Goal: Task Accomplishment & Management: Complete application form

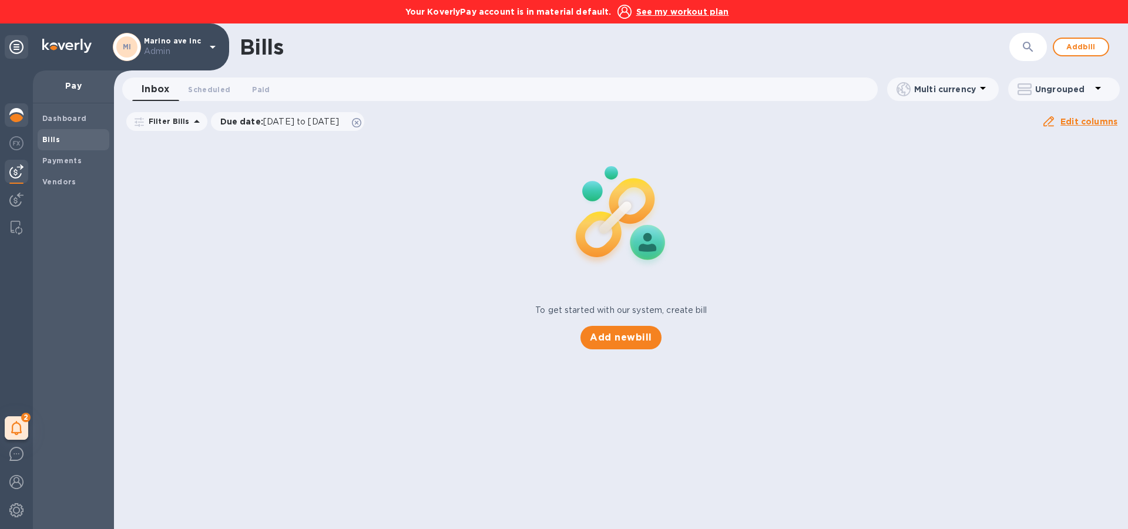
click at [14, 109] on img at bounding box center [16, 115] width 14 height 14
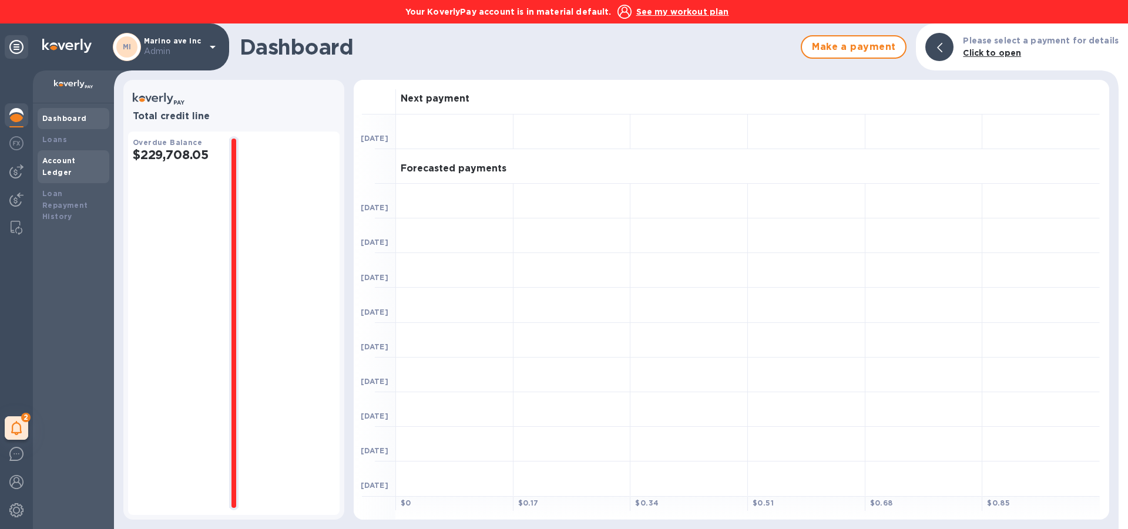
click at [76, 160] on b "Account Ledger" at bounding box center [58, 166] width 33 height 21
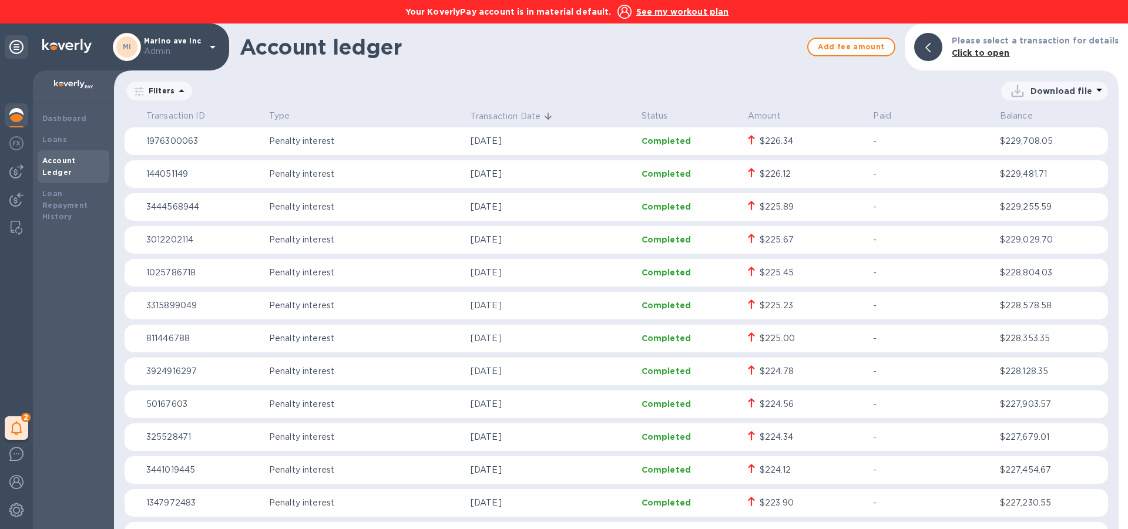
click at [207, 48] on icon at bounding box center [213, 47] width 14 height 14
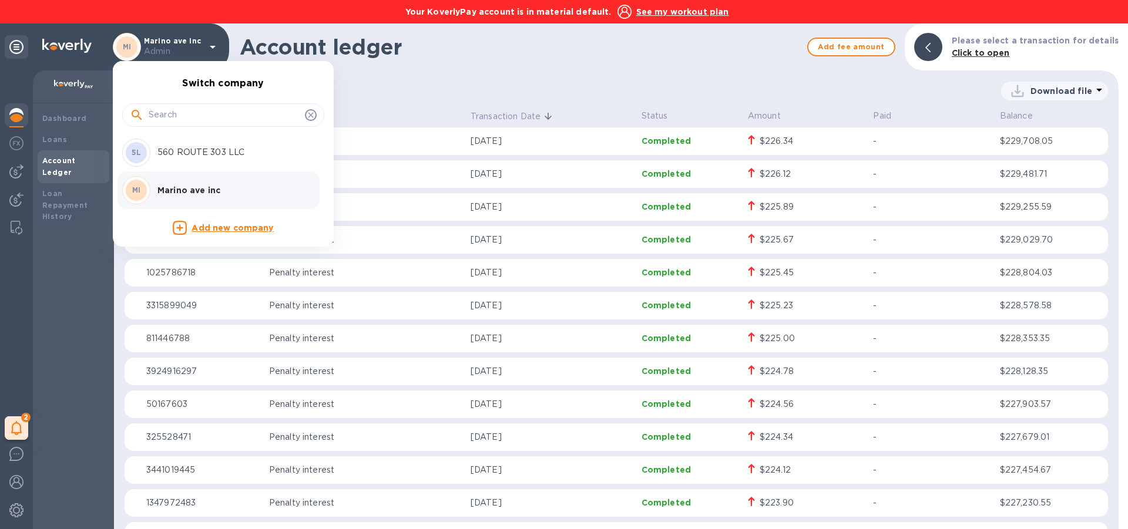
click at [417, 155] on div at bounding box center [564, 264] width 1128 height 529
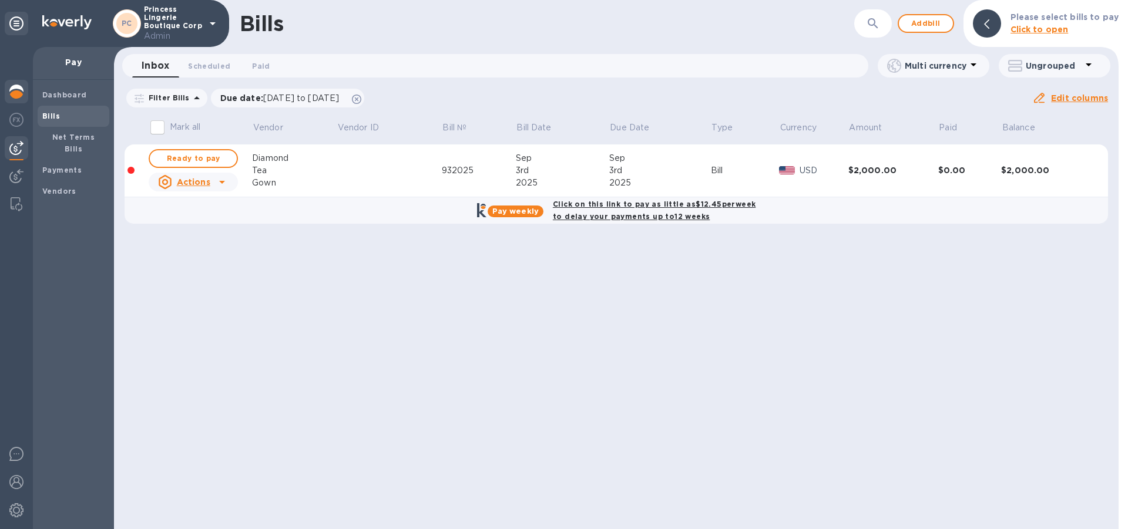
click at [14, 85] on img at bounding box center [16, 92] width 14 height 14
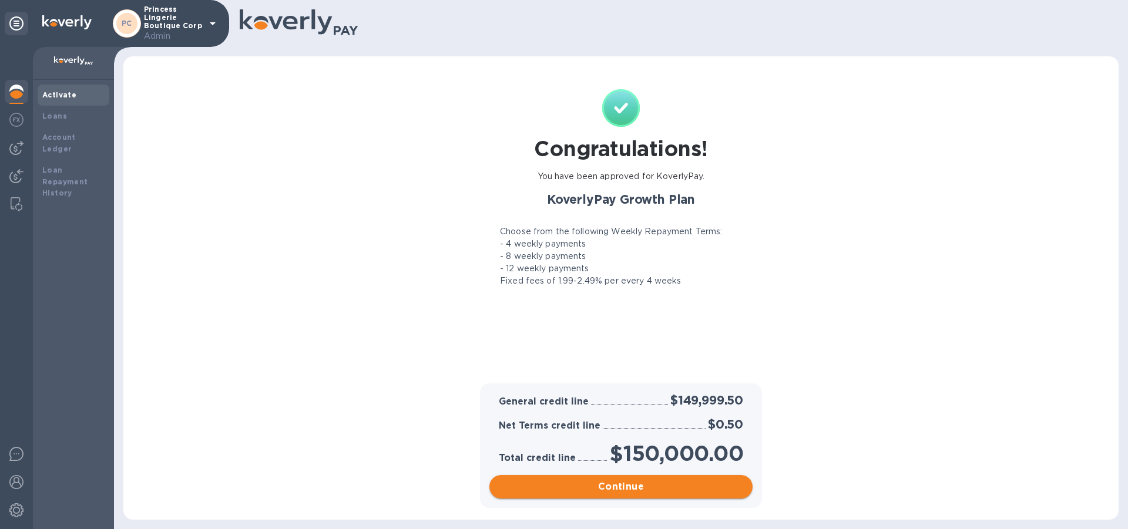
click at [580, 491] on span "Continue" at bounding box center [621, 487] width 244 height 14
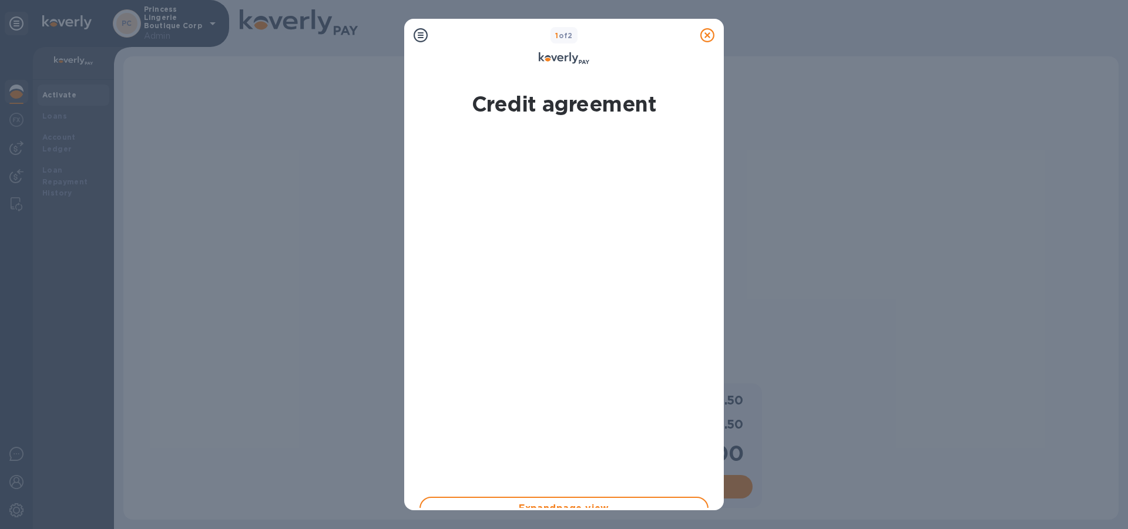
click at [707, 41] on icon at bounding box center [707, 35] width 14 height 14
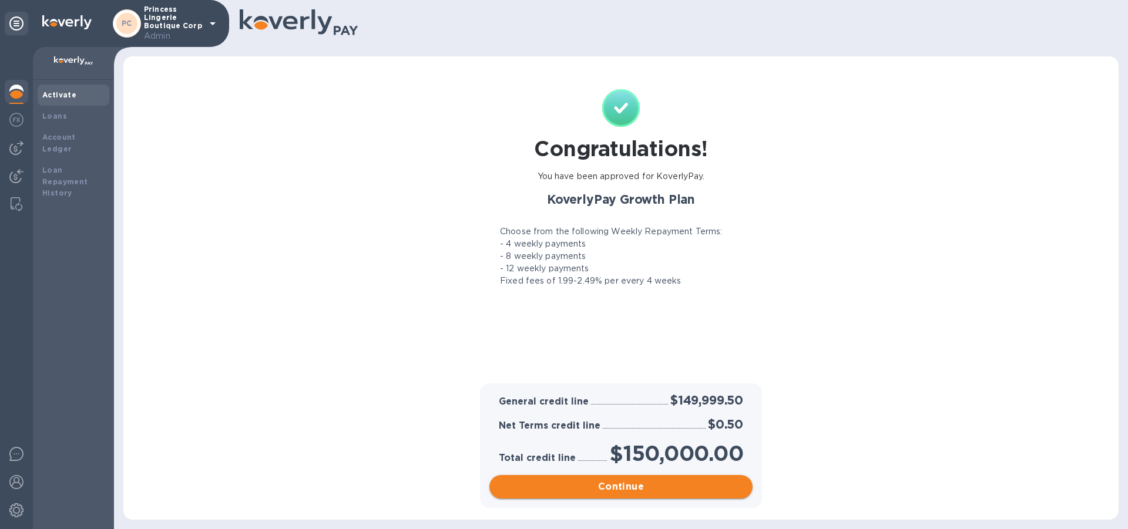
click at [658, 485] on span "Continue" at bounding box center [621, 487] width 244 height 14
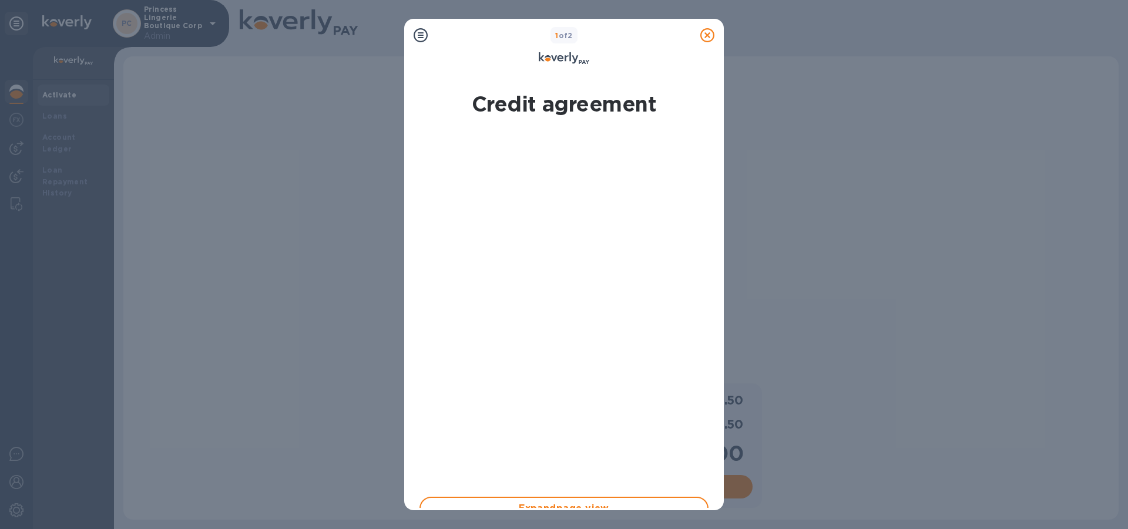
scroll to position [188, 0]
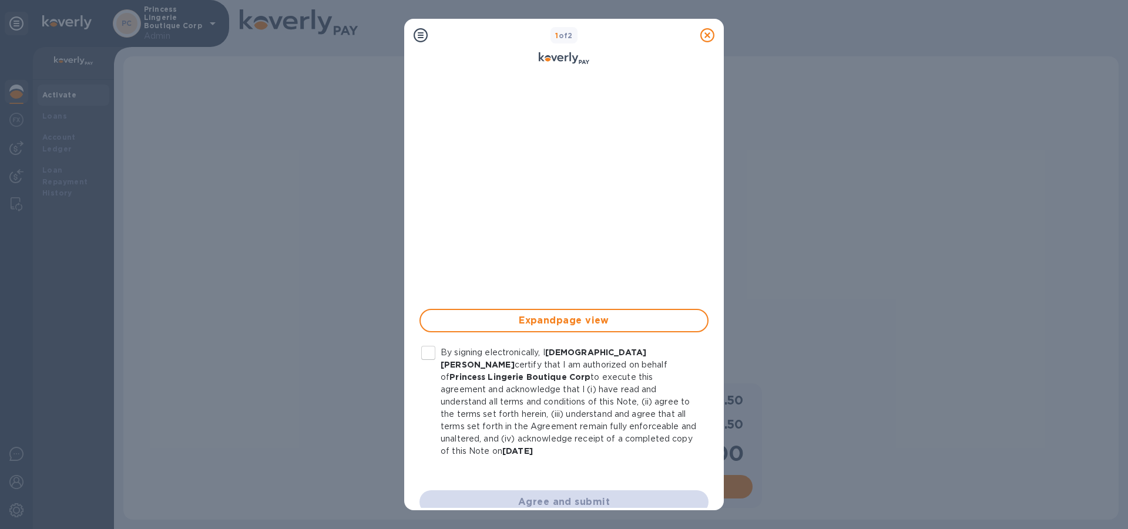
click at [430, 351] on input "By signing electronically, I Shia Rosenthal certify that I am authorized on beh…" at bounding box center [428, 353] width 25 height 25
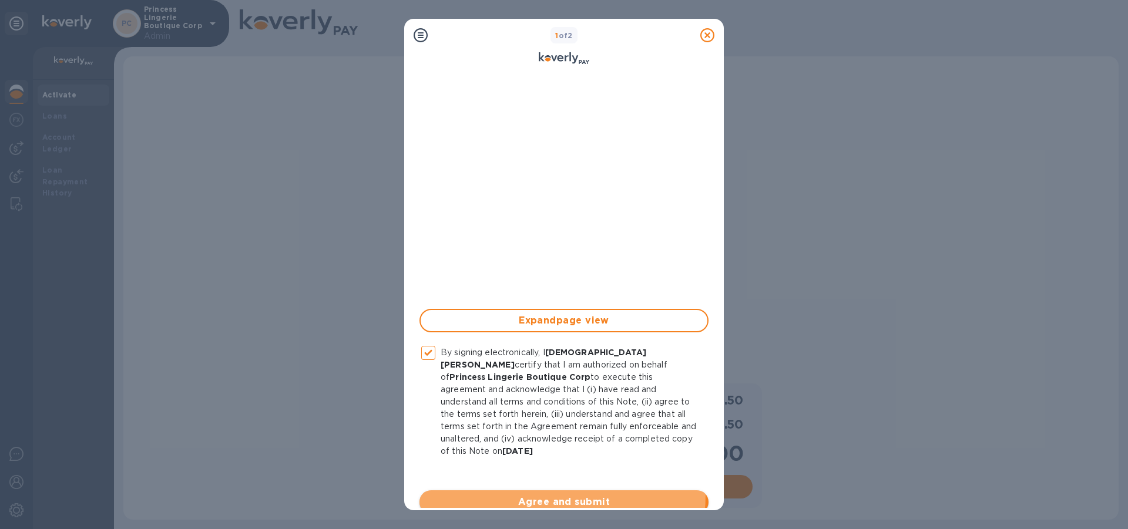
click at [514, 495] on span "Agree and submit" at bounding box center [564, 502] width 270 height 14
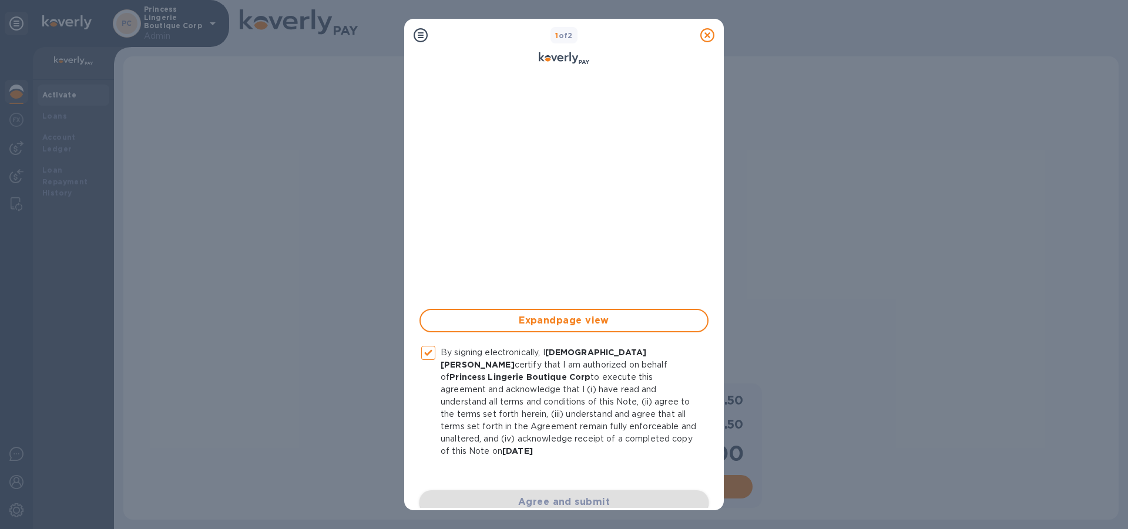
checkbox input "false"
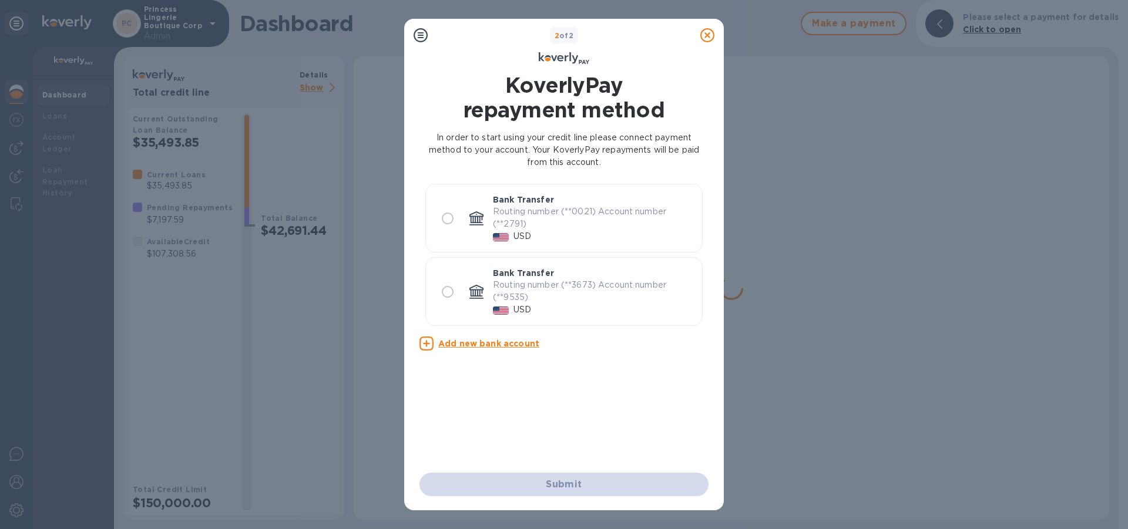
scroll to position [0, 0]
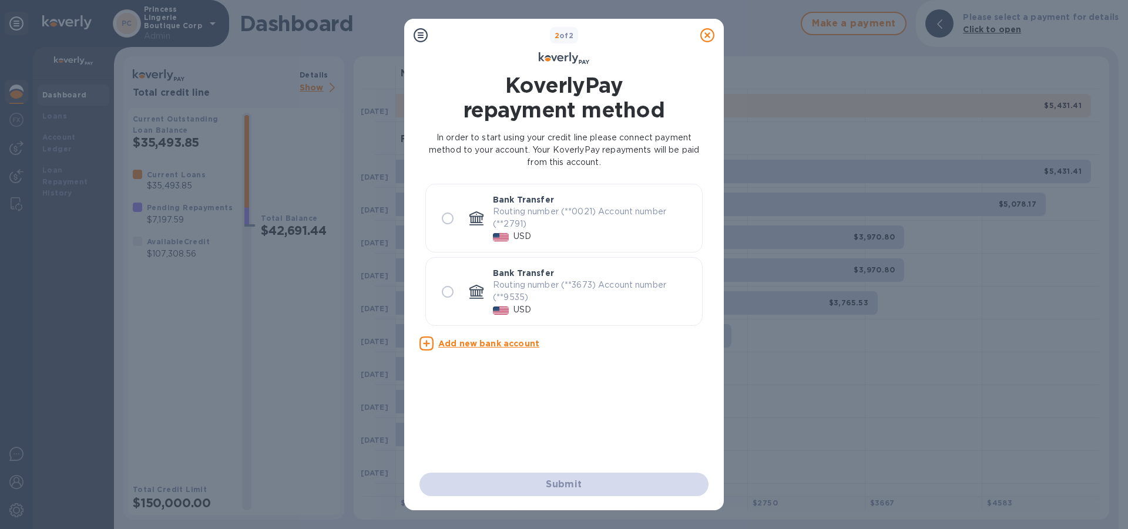
click at [708, 36] on icon at bounding box center [707, 35] width 14 height 14
